Goal: Task Accomplishment & Management: Manage account settings

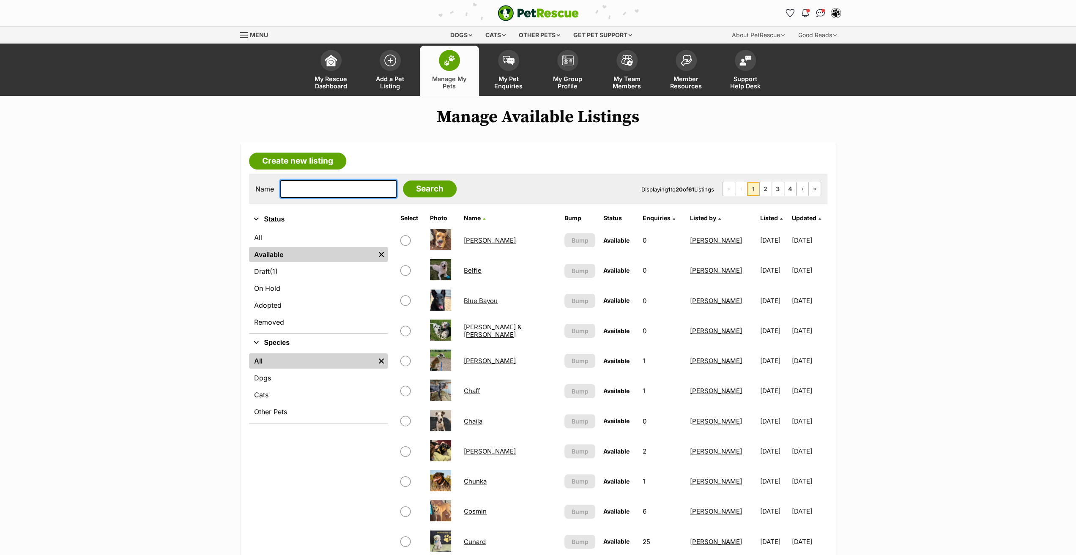
click at [297, 191] on input "text" at bounding box center [338, 189] width 116 height 18
type input "rub"
click at [422, 189] on input "Search" at bounding box center [430, 188] width 54 height 17
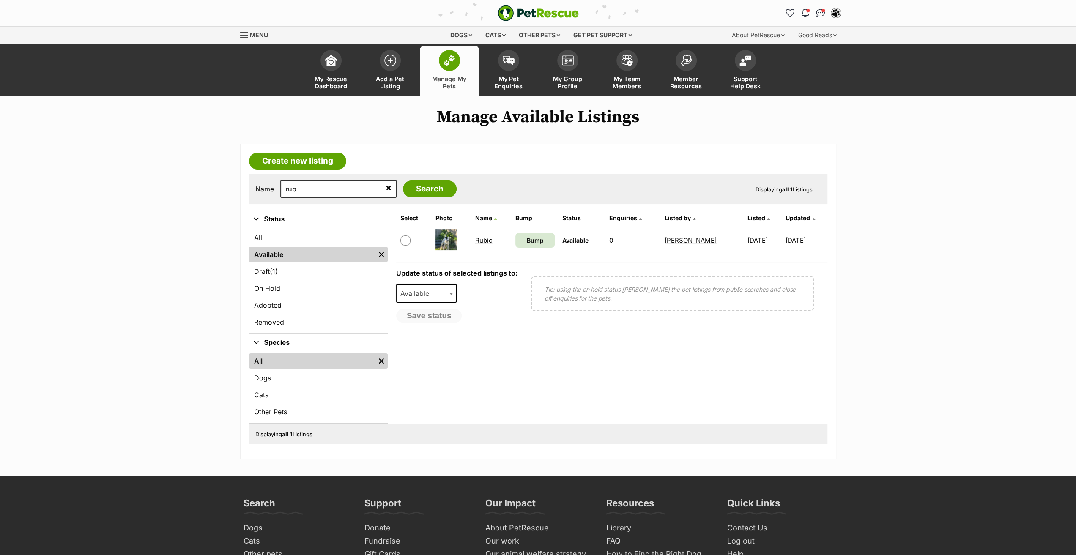
click at [482, 240] on link "Rubic" at bounding box center [483, 240] width 17 height 8
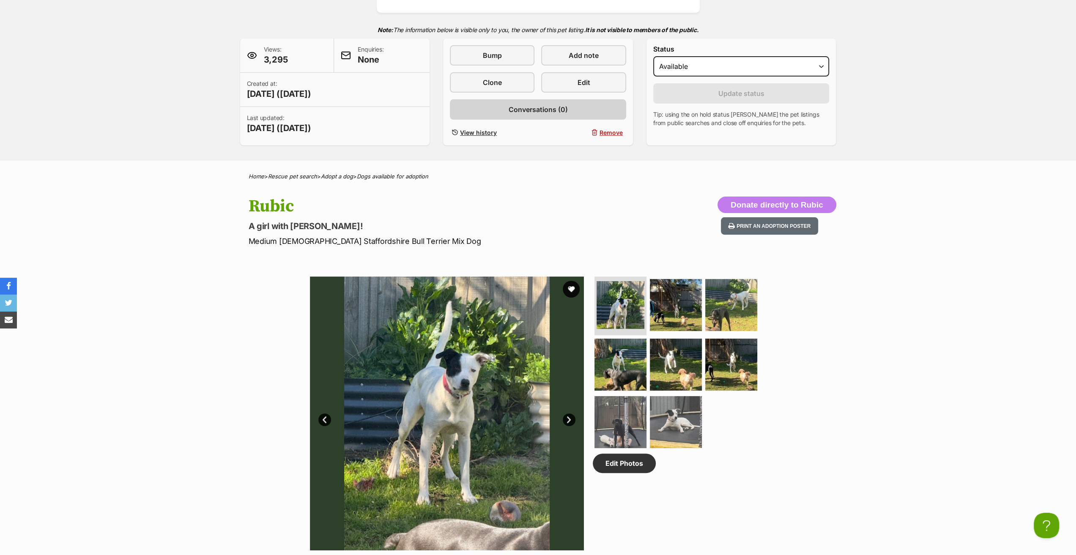
scroll to position [169, 0]
click at [572, 85] on link "Edit" at bounding box center [583, 82] width 85 height 20
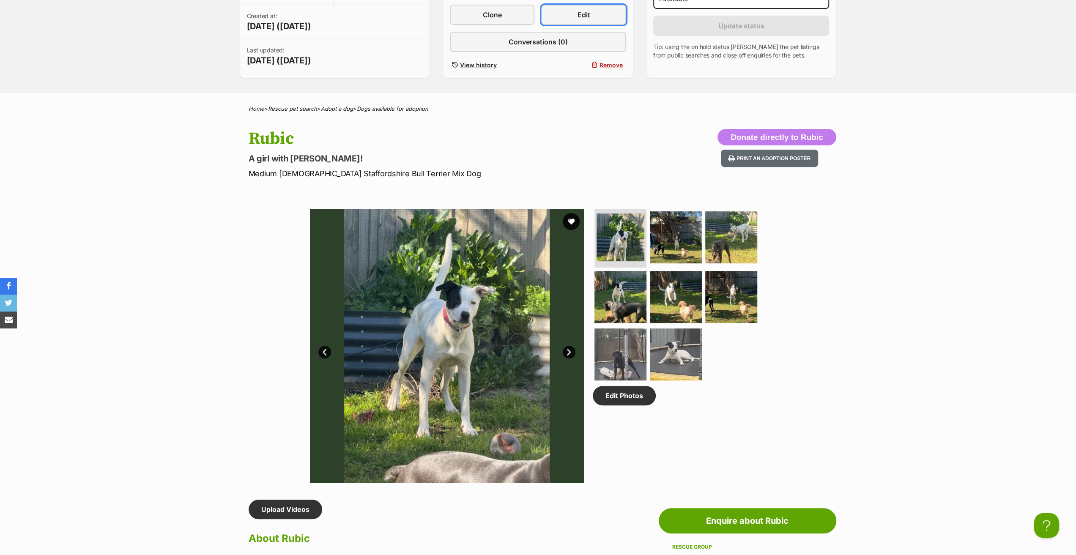
scroll to position [211, 0]
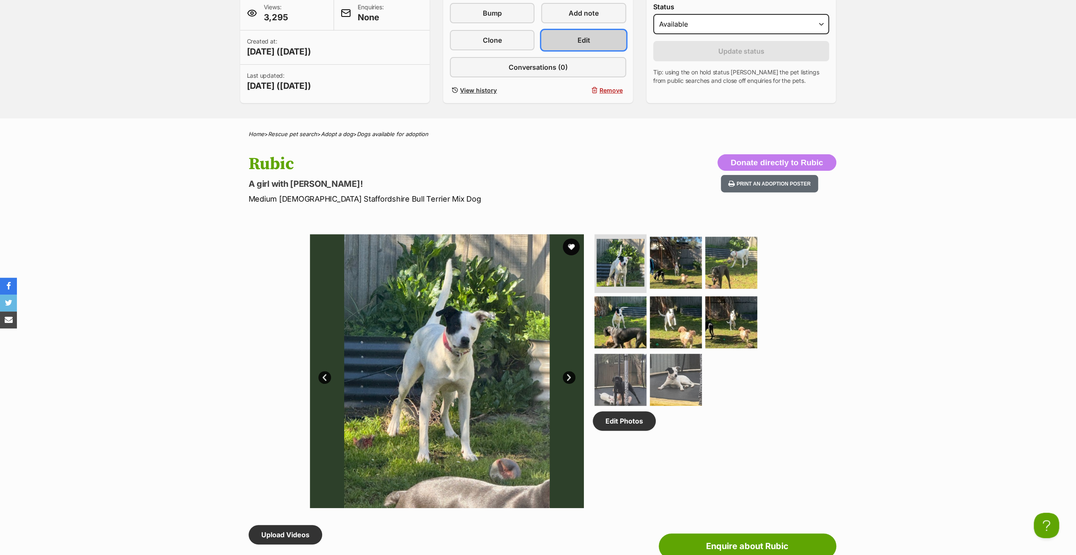
click at [572, 37] on link "Edit" at bounding box center [583, 40] width 85 height 20
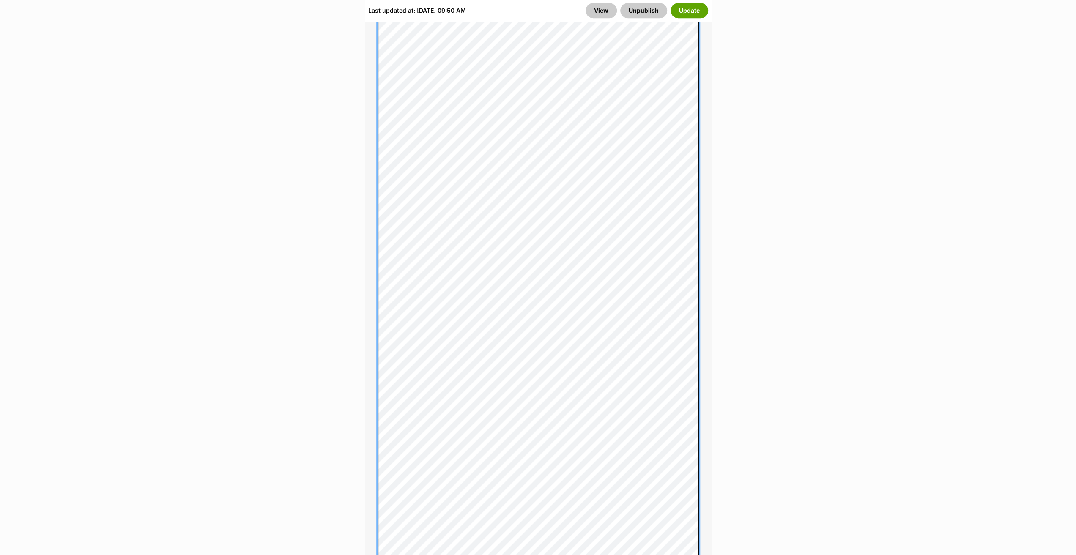
scroll to position [761, 0]
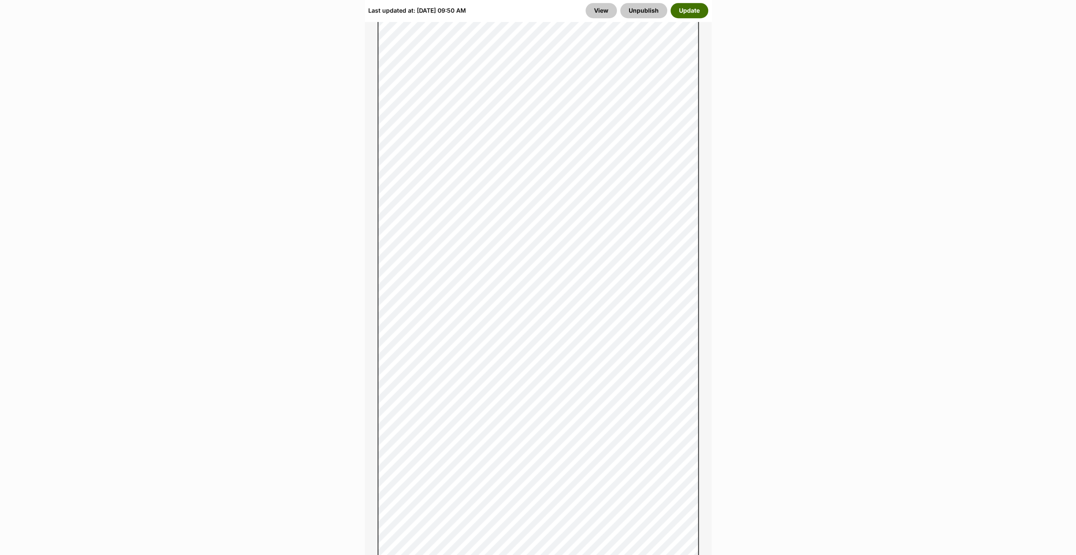
click at [690, 12] on button "Update" at bounding box center [689, 10] width 38 height 15
